Goal: Information Seeking & Learning: Learn about a topic

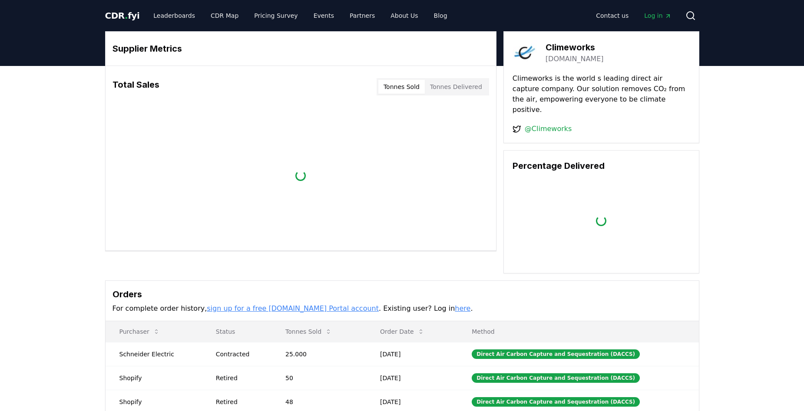
click at [458, 90] on button "Tonnes Delivered" at bounding box center [456, 87] width 63 height 14
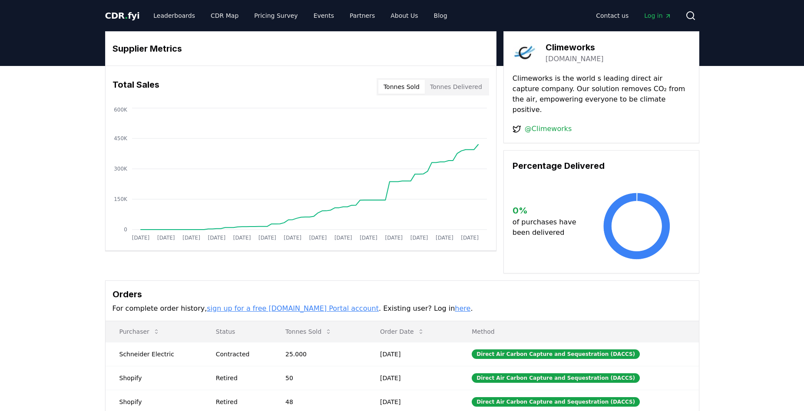
click at [401, 89] on button "Tonnes Sold" at bounding box center [401, 87] width 46 height 14
click at [162, 16] on link "Leaderboards" at bounding box center [174, 16] width 56 height 16
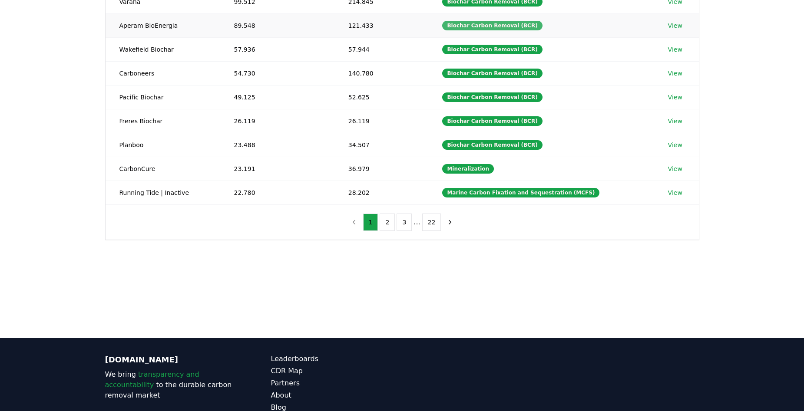
scroll to position [217, 0]
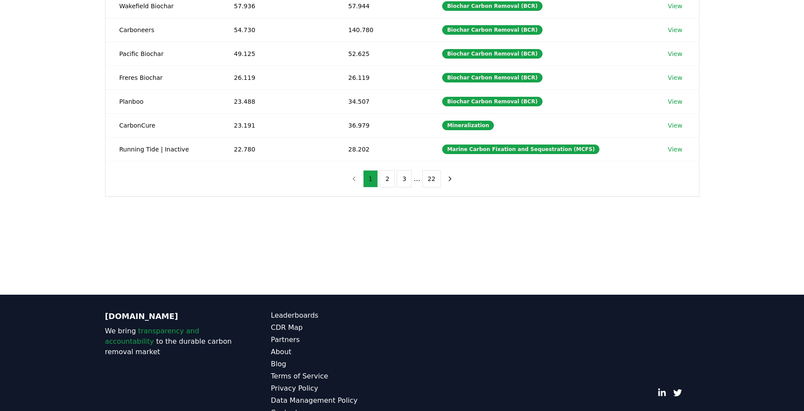
click at [378, 179] on button "1" at bounding box center [370, 178] width 15 height 17
click at [385, 178] on button "2" at bounding box center [387, 178] width 15 height 17
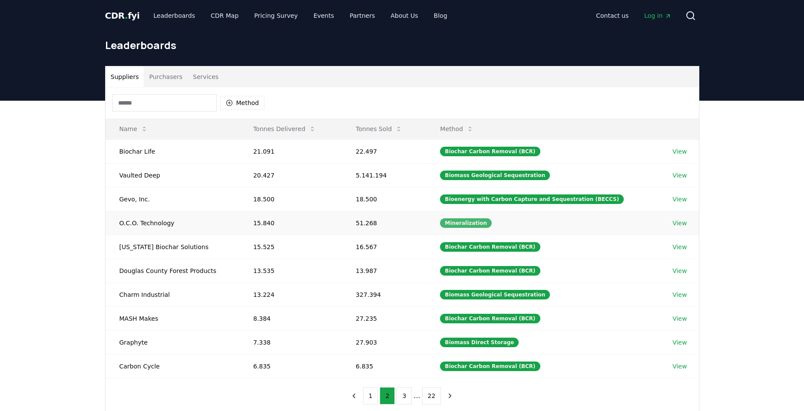
scroll to position [43, 0]
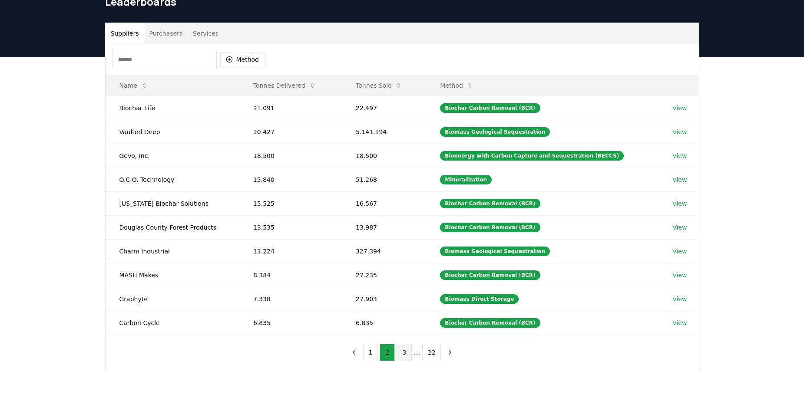
click at [403, 352] on button "3" at bounding box center [404, 352] width 15 height 17
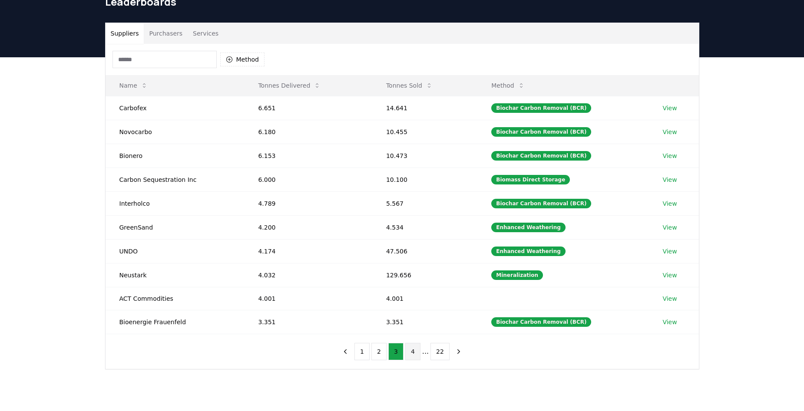
click at [413, 352] on button "4" at bounding box center [412, 351] width 15 height 17
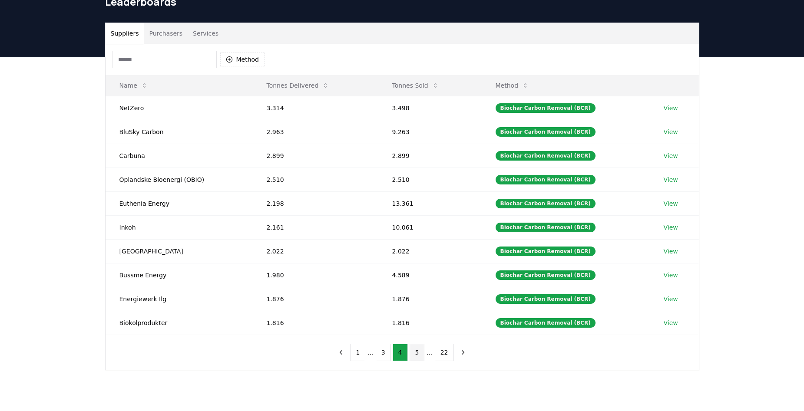
click at [418, 355] on button "5" at bounding box center [417, 352] width 15 height 17
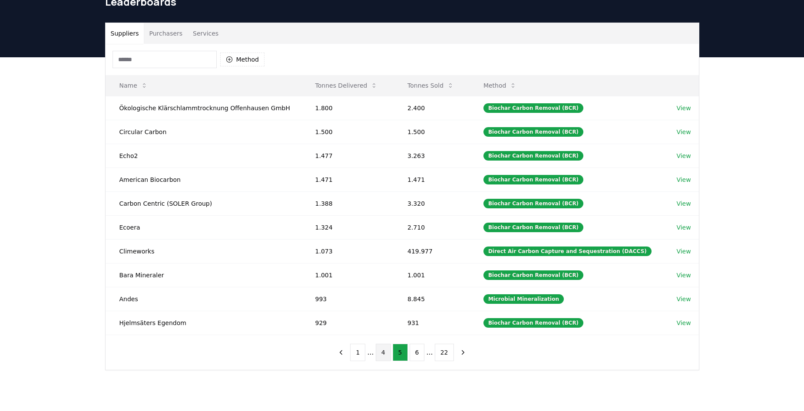
click at [382, 356] on button "4" at bounding box center [383, 352] width 15 height 17
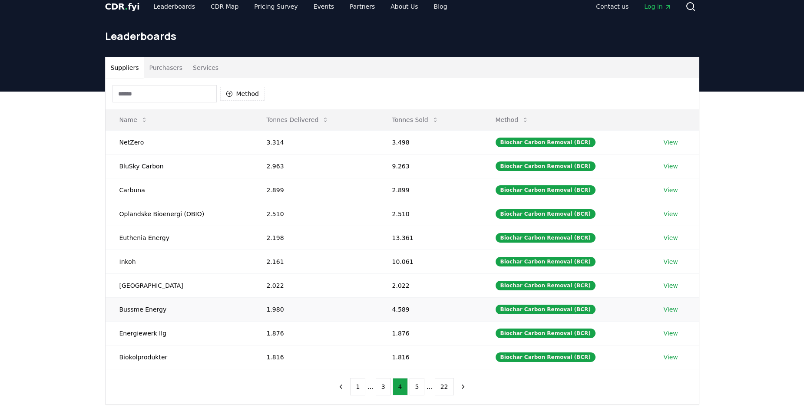
scroll to position [0, 0]
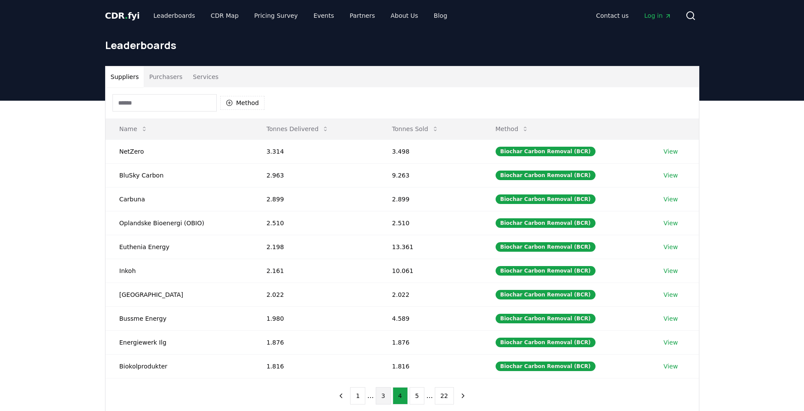
click at [381, 398] on button "3" at bounding box center [383, 396] width 15 height 17
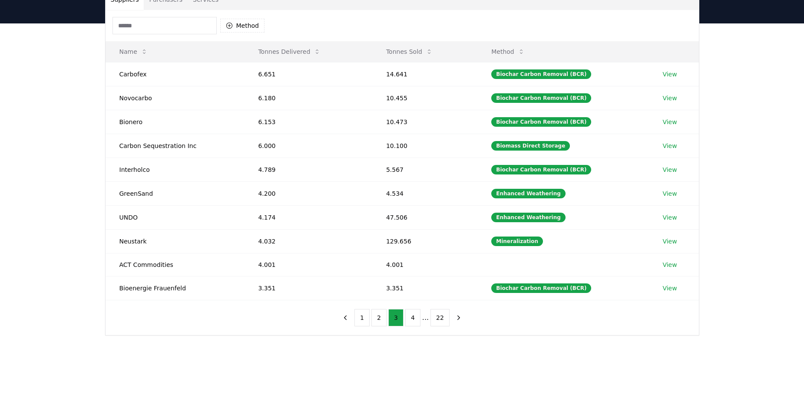
scroll to position [87, 0]
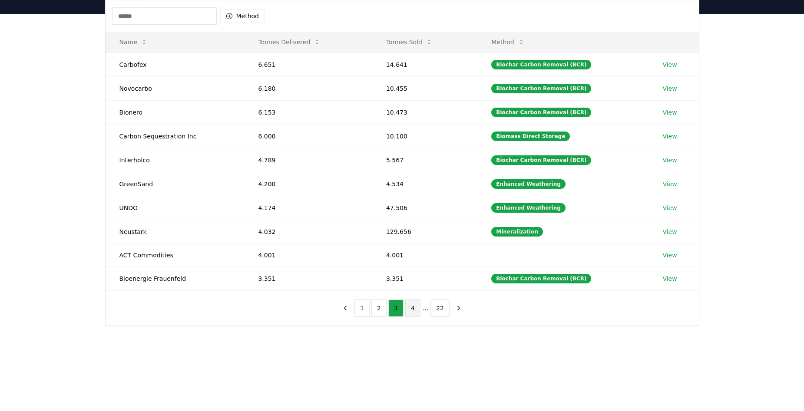
click at [412, 312] on button "4" at bounding box center [412, 308] width 15 height 17
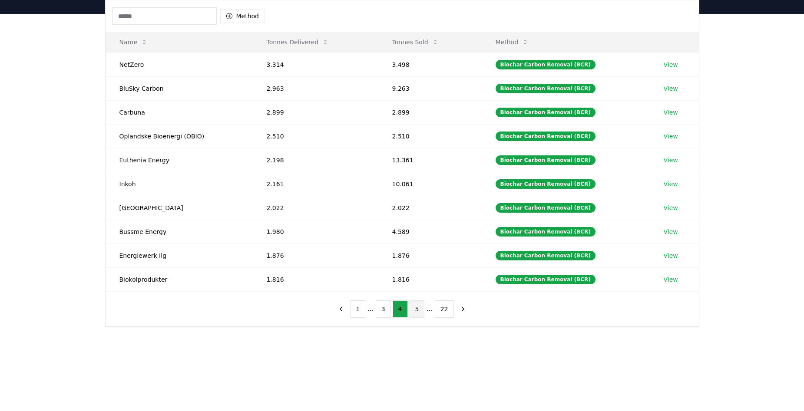
click at [418, 311] on button "5" at bounding box center [417, 309] width 15 height 17
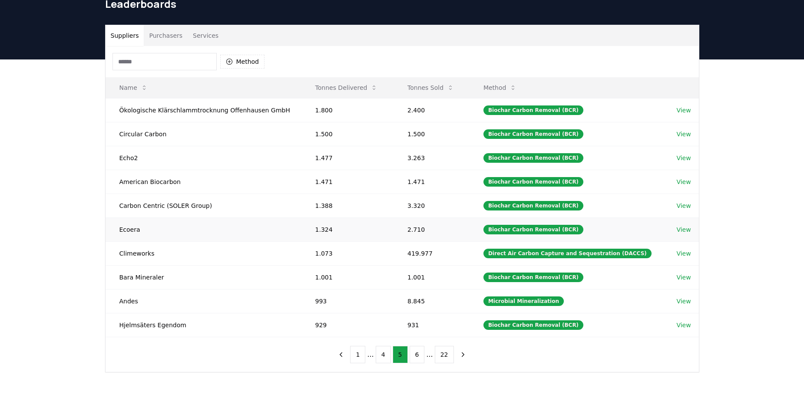
scroll to position [0, 0]
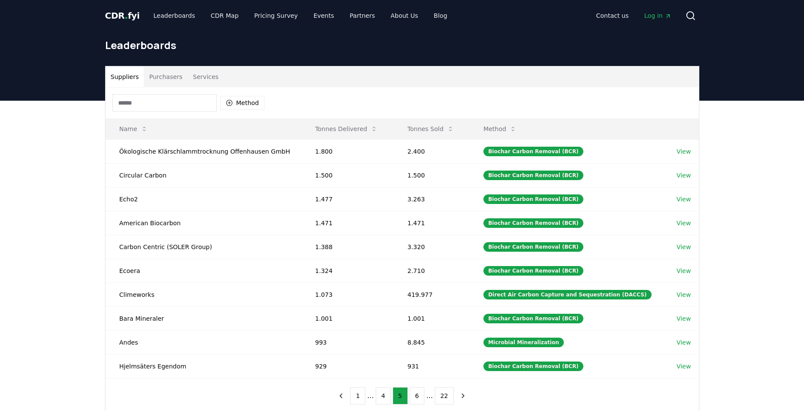
click at [161, 105] on input at bounding box center [165, 102] width 104 height 17
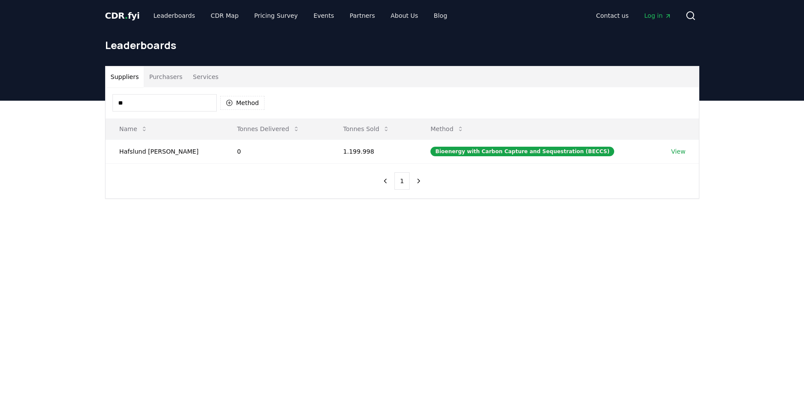
type input "*"
type input "**********"
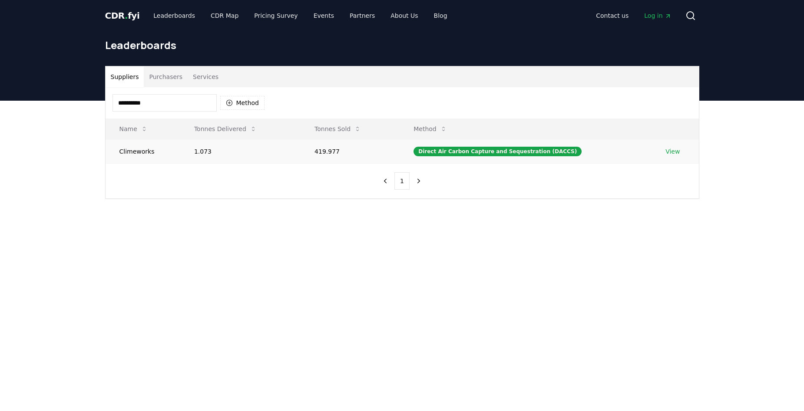
click at [672, 148] on link "View" at bounding box center [673, 151] width 14 height 9
